Goal: Information Seeking & Learning: Learn about a topic

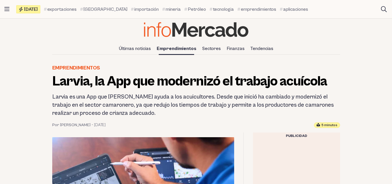
scroll to position [26, 0]
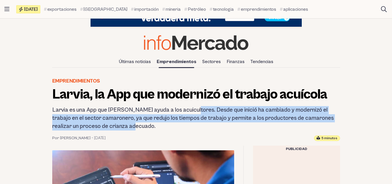
drag, startPoint x: 187, startPoint y: 108, endPoint x: 324, endPoint y: 122, distance: 137.7
click at [324, 122] on h2 "Larvia es una App que [PERSON_NAME] ayuda a los acuicultores. Desde que inició …" at bounding box center [196, 118] width 288 height 24
copy h2 "Desde que inició ha cambiado y modernizó el trabajo en el sector camaronero, ya…"
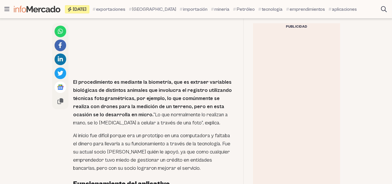
scroll to position [909, 0]
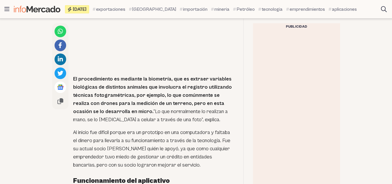
drag, startPoint x: 73, startPoint y: 55, endPoint x: 120, endPoint y: 88, distance: 57.5
click at [120, 88] on div "Larvia es una App que utiliza inteligencia artificial para conteo, estimación d…" at bounding box center [143, 40] width 182 height 1142
copy strong "El procedimiento es mediante la biometría, que es extraer variables biológicas …"
click at [264, 88] on div at bounding box center [296, 117] width 87 height 174
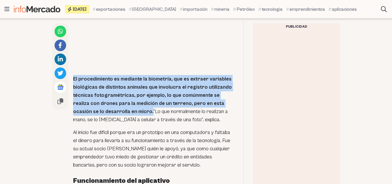
drag, startPoint x: 72, startPoint y: 53, endPoint x: 118, endPoint y: 87, distance: 57.1
click at [118, 87] on div "Larvia es una App que utiliza inteligencia artificial para conteo, estimación d…" at bounding box center [143, 40] width 182 height 1142
copy strong "El procedimiento es mediante la biometría, que es extraer variables biológicas …"
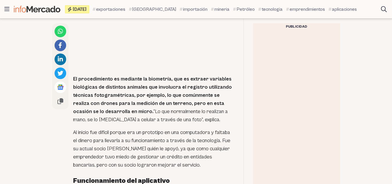
click at [210, 142] on p "Al inicio fue difícil porque era un prototipo en una computadora y faltaba el d…" at bounding box center [153, 148] width 161 height 41
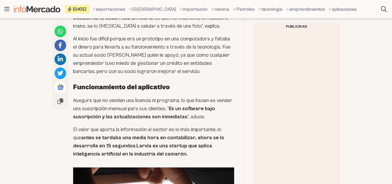
scroll to position [1022, 0]
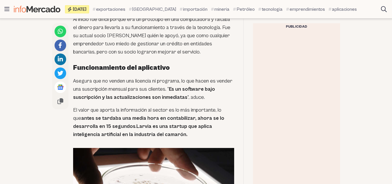
click at [113, 115] on strong "antes se tardaba una media hora en contabilizar, ahora se lo desarrolla en 15 s…" at bounding box center [148, 122] width 151 height 14
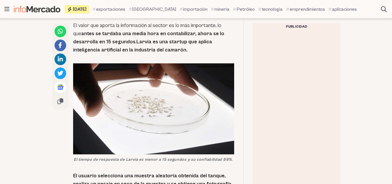
scroll to position [1090, 0]
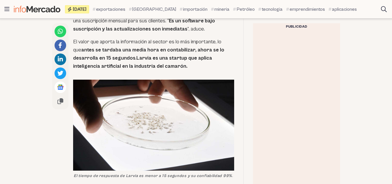
click at [162, 106] on img at bounding box center [153, 124] width 161 height 91
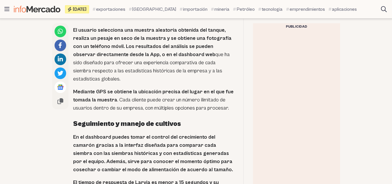
scroll to position [1255, 0]
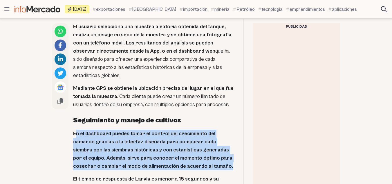
drag, startPoint x: 75, startPoint y: 109, endPoint x: 207, endPoint y: 140, distance: 135.5
click at [207, 140] on p "En el dashboard puedes tomar el control del crecimiento del camarón gracias a l…" at bounding box center [153, 149] width 161 height 41
copy strong "n el dashboard puedes tomar el control del crecimiento del camarón gracias a la…"
drag, startPoint x: 72, startPoint y: 108, endPoint x: 204, endPoint y: 140, distance: 135.9
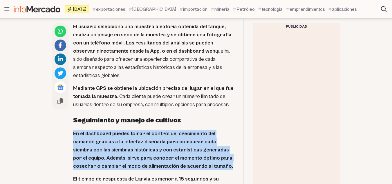
copy strong "En el dashboard puedes tomar el control del crecimiento del camarón gracias a l…"
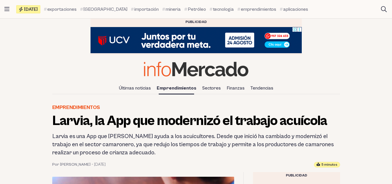
scroll to position [26, 0]
